Goal: Transaction & Acquisition: Purchase product/service

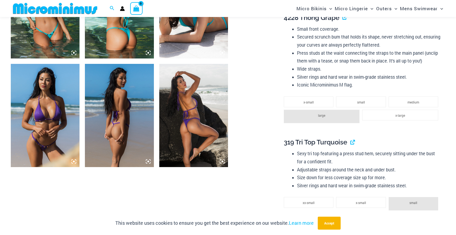
scroll to position [427, 0]
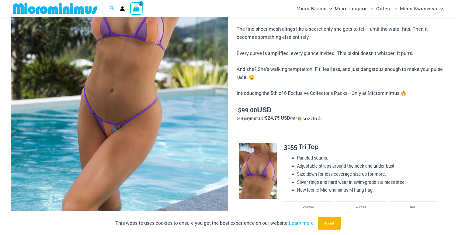
scroll to position [158, 0]
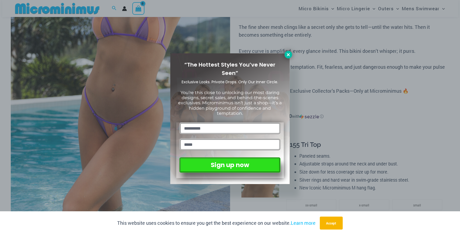
click at [289, 56] on icon at bounding box center [288, 54] width 5 height 5
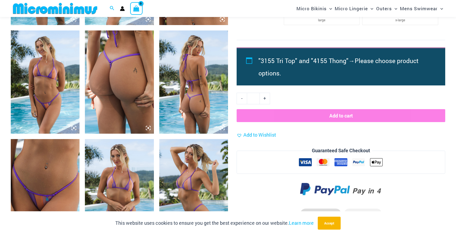
scroll to position [373, 0]
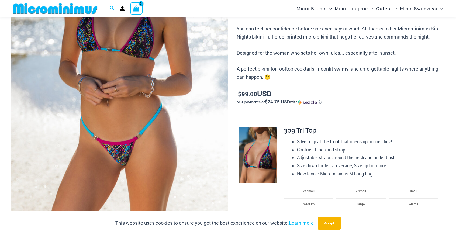
scroll to position [131, 0]
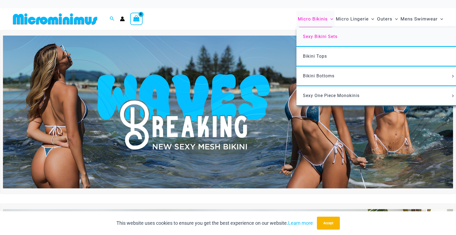
click at [315, 38] on span "Sexy Bikini Sets" at bounding box center [320, 36] width 35 height 5
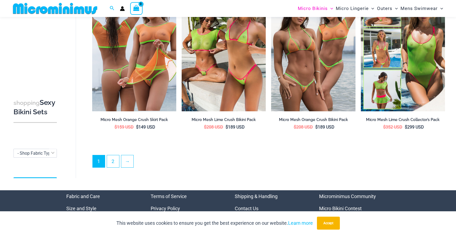
scroll to position [1236, 0]
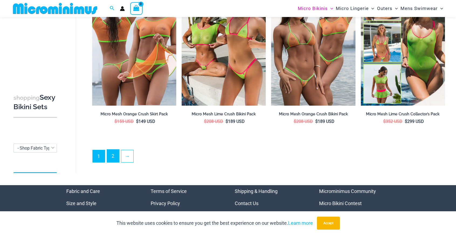
click at [112, 153] on link "2" at bounding box center [113, 156] width 12 height 13
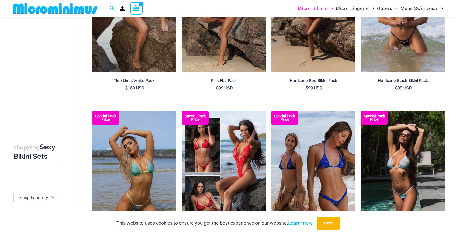
scroll to position [778, 0]
